Goal: Navigation & Orientation: Find specific page/section

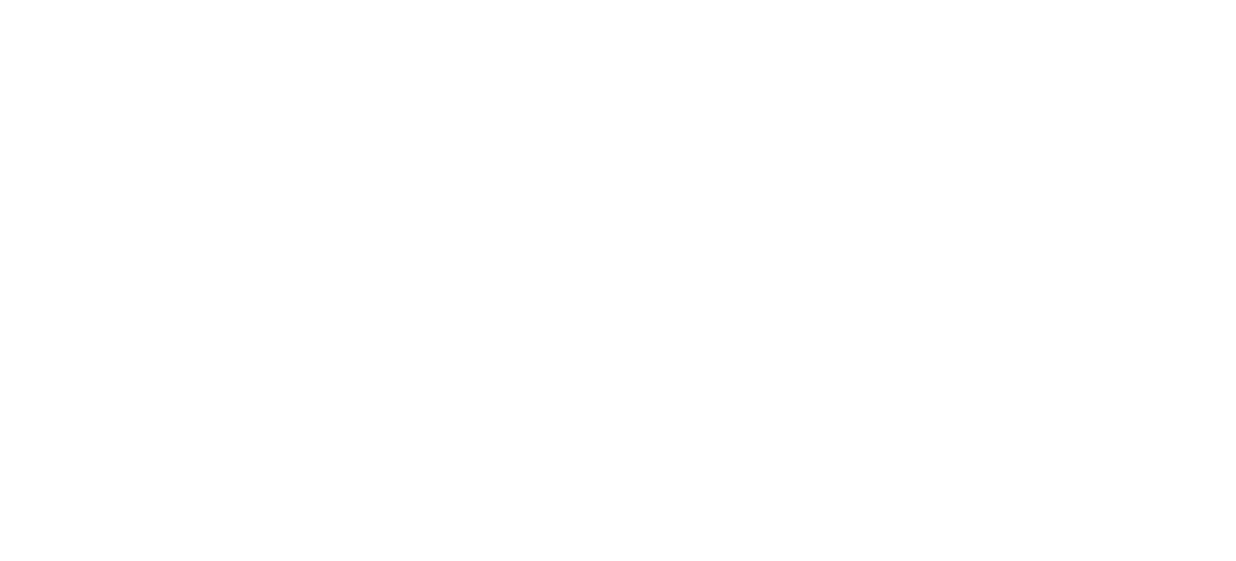
scroll to position [75, 0]
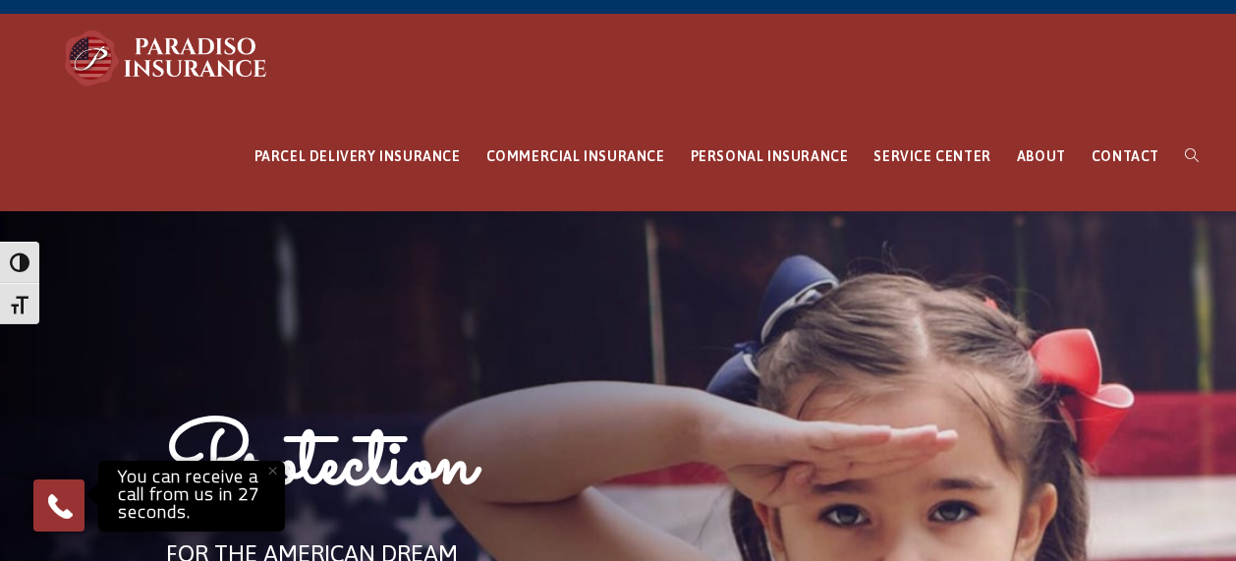
click at [271, 475] on button "×" at bounding box center [271, 470] width 43 height 43
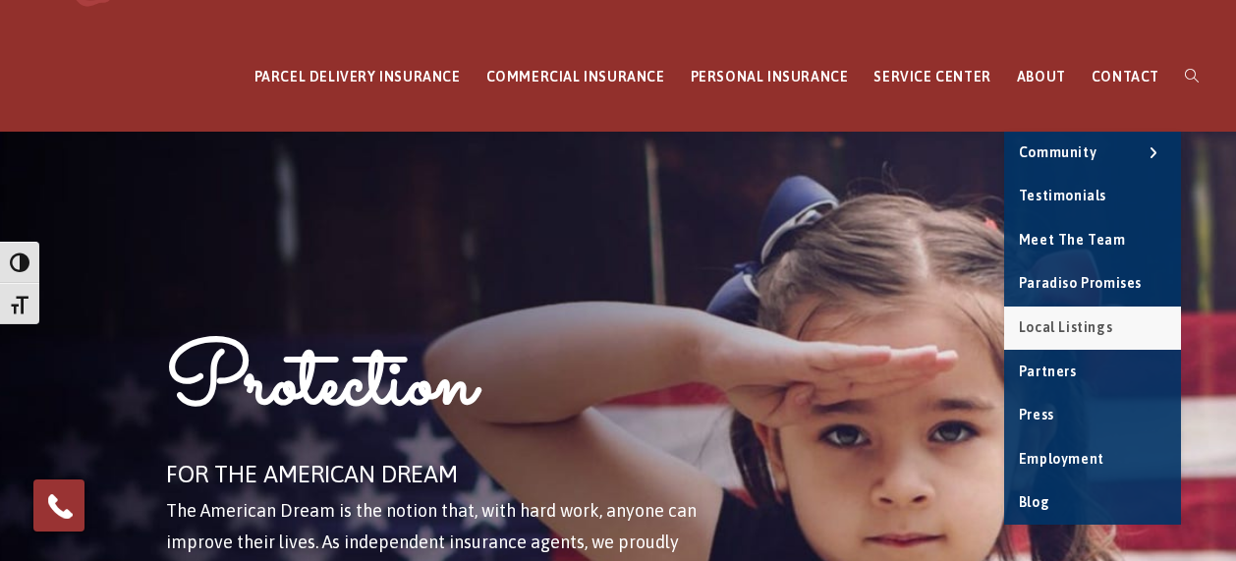
scroll to position [173, 0]
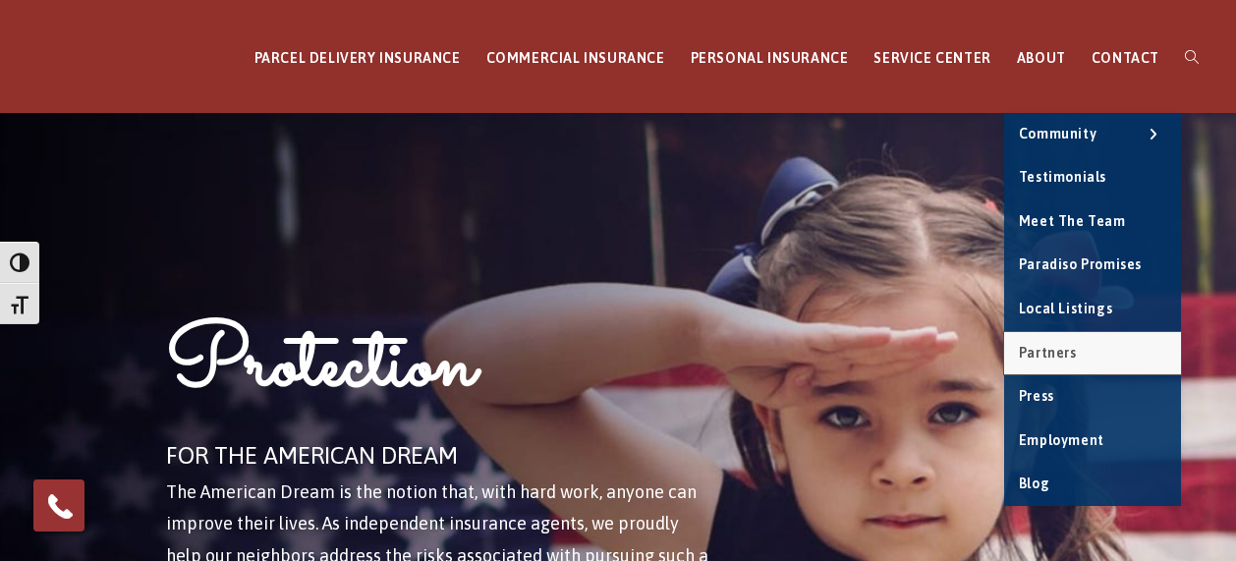
click at [1058, 345] on span "Partners" at bounding box center [1048, 353] width 58 height 16
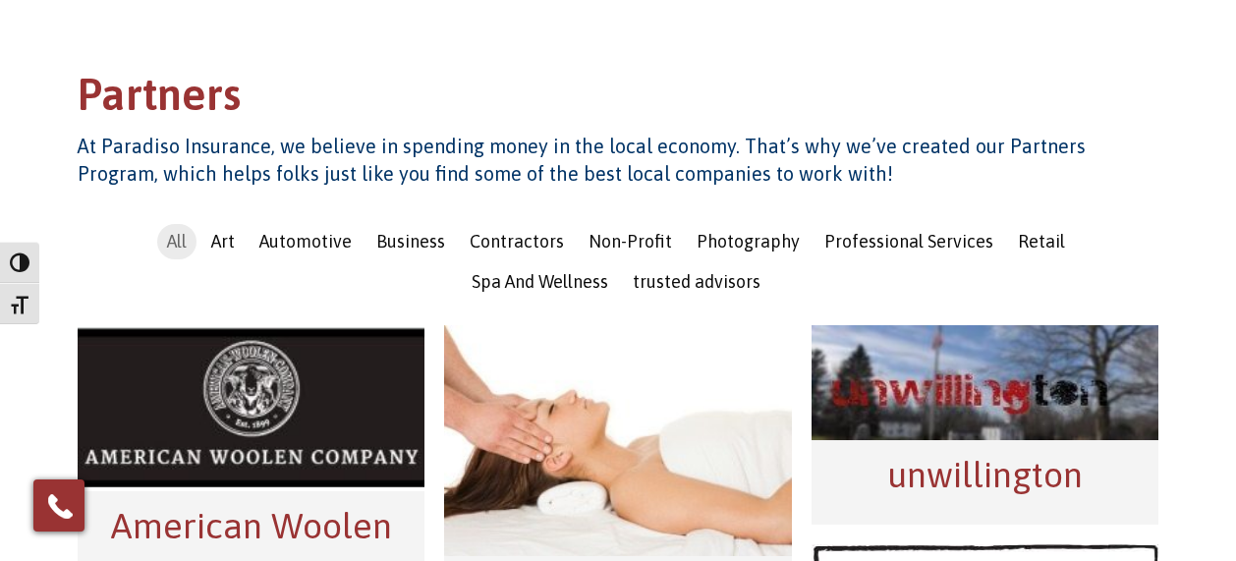
scroll to position [442, 0]
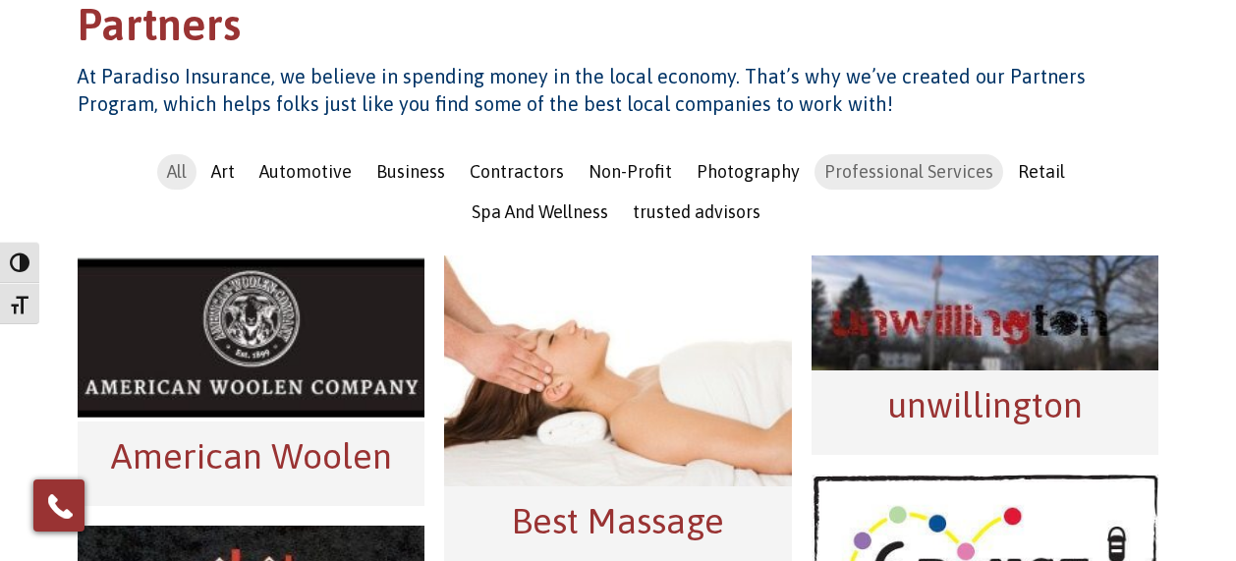
click at [824, 161] on span "Professional Services" at bounding box center [908, 171] width 169 height 21
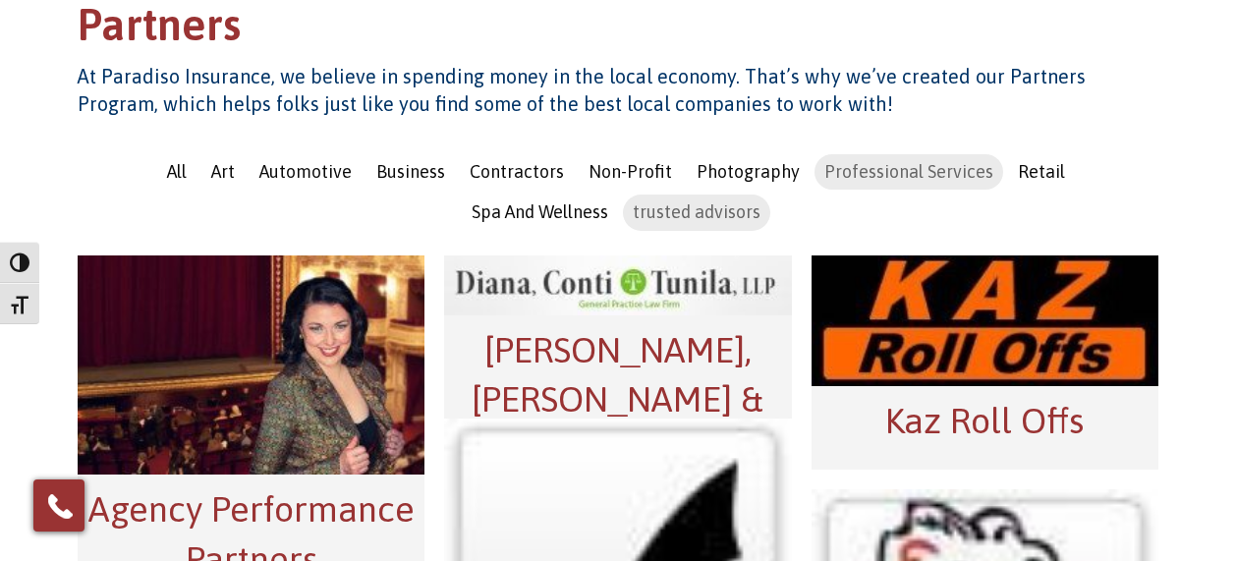
click at [671, 194] on li "trusted advisors" at bounding box center [696, 211] width 147 height 35
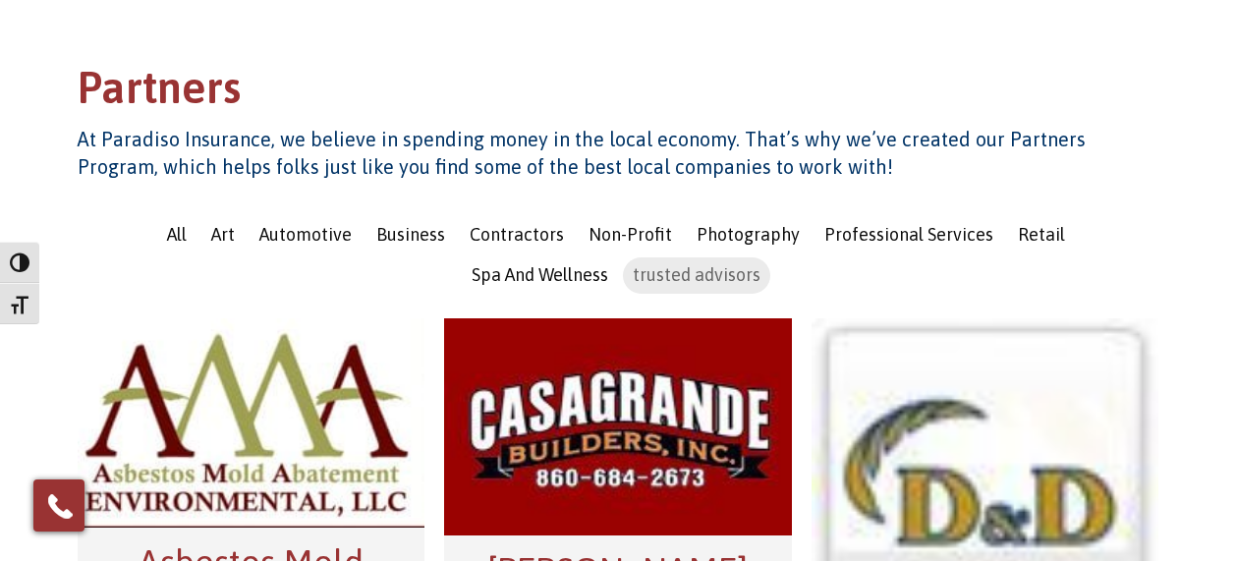
scroll to position [49, 0]
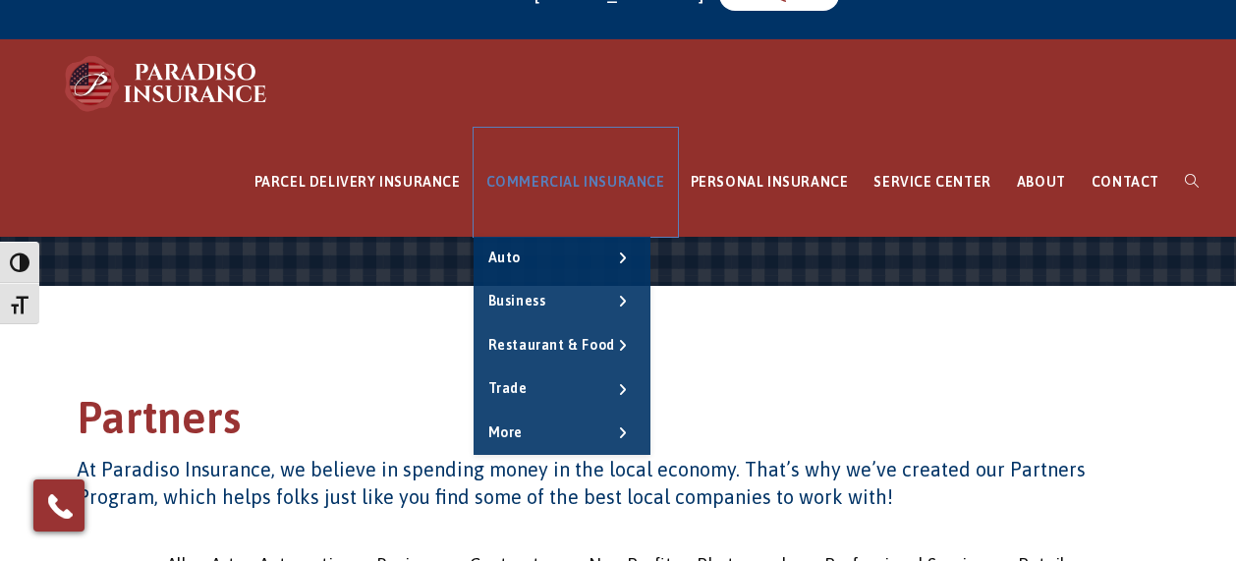
click at [607, 184] on span "COMMERCIAL INSURANCE" at bounding box center [575, 182] width 179 height 16
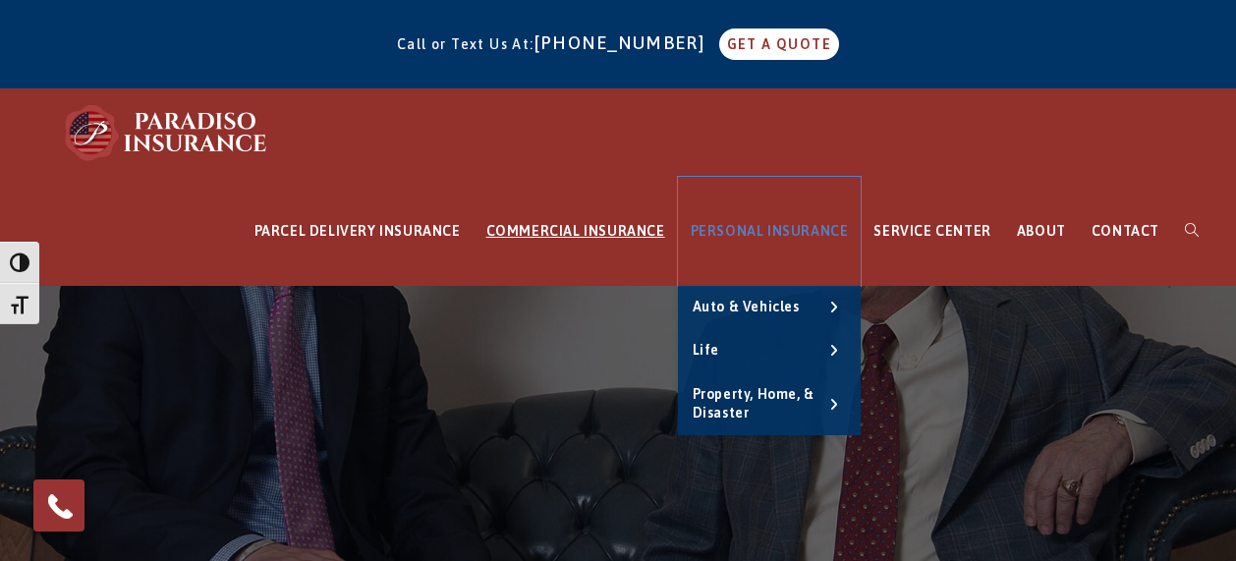
click at [776, 235] on span "PERSONAL INSURANCE" at bounding box center [769, 231] width 158 height 16
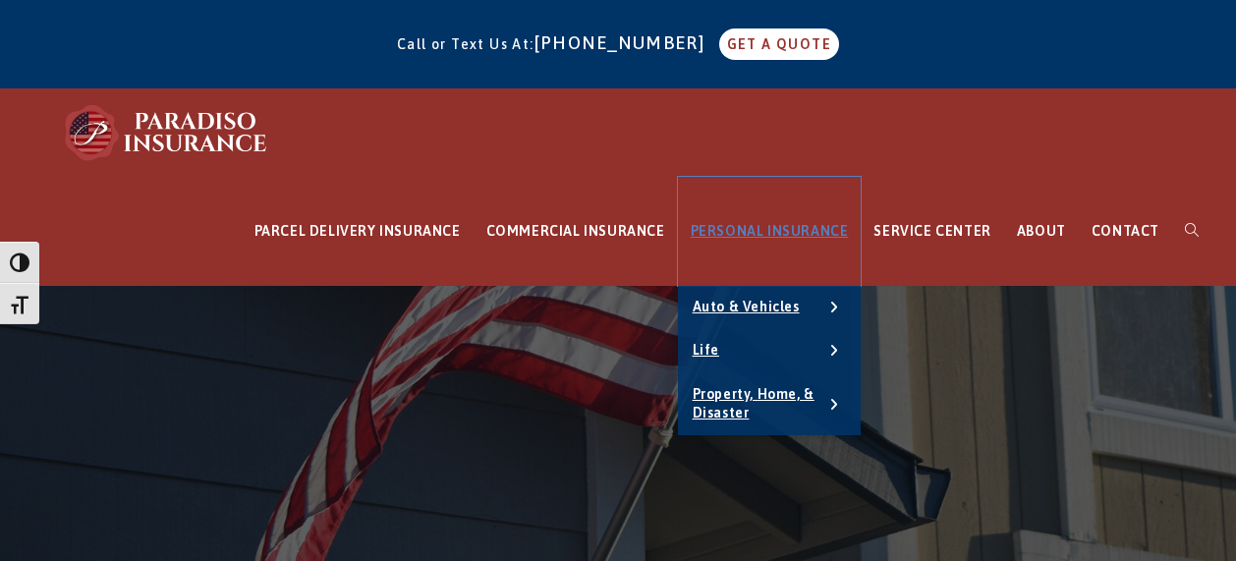
click at [796, 236] on span "PERSONAL INSURANCE" at bounding box center [769, 231] width 158 height 16
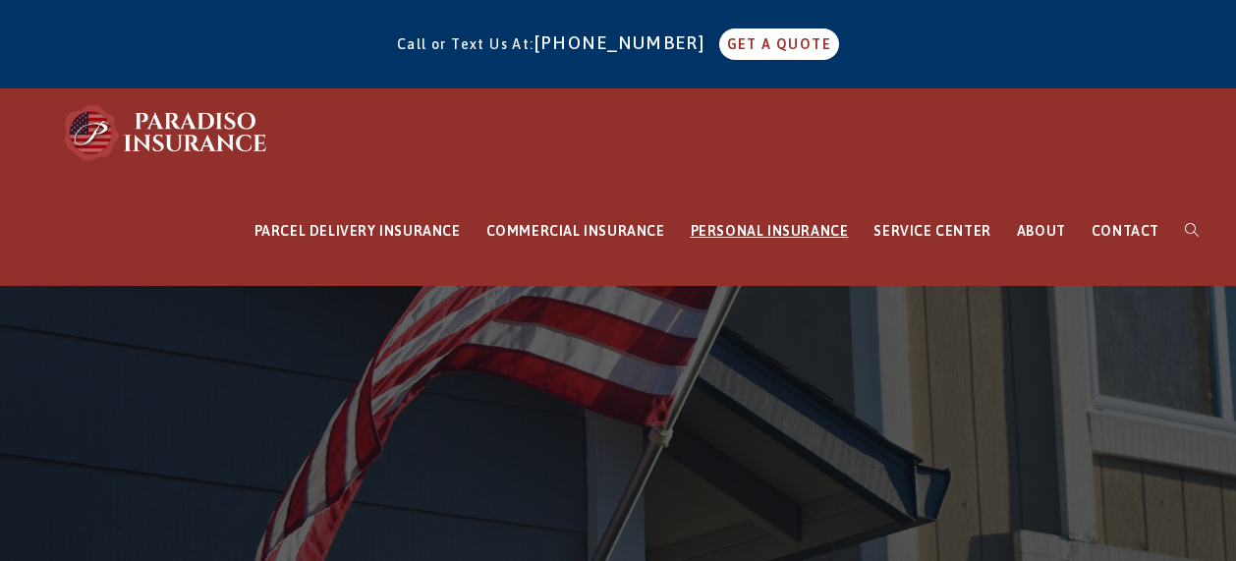
drag, startPoint x: 0, startPoint y: 0, endPoint x: 794, endPoint y: 240, distance: 829.0
click at [794, 240] on div "PARCEL DELIVERY INSURANCE FedEx Parcel Delivery Insurance Amazon Parcel Deliver…" at bounding box center [618, 187] width 1236 height 196
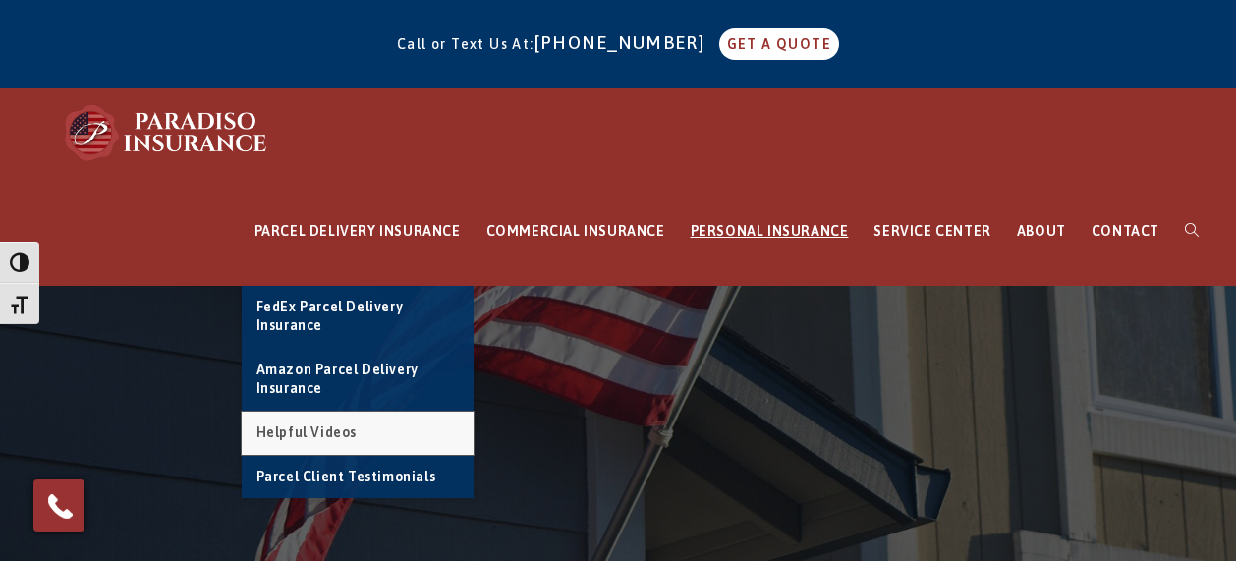
click at [407, 437] on link "Helpful Videos" at bounding box center [358, 433] width 232 height 43
